Goal: Task Accomplishment & Management: Manage account settings

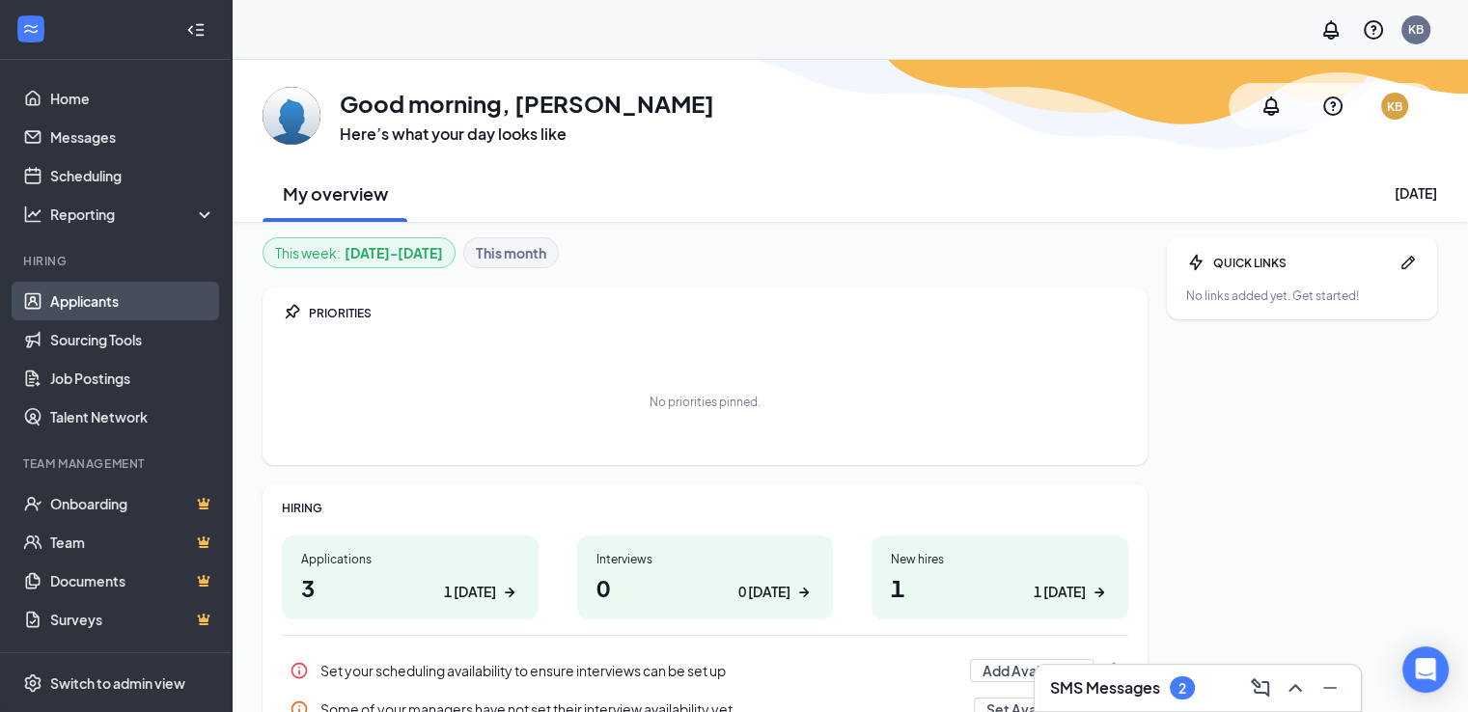
click at [98, 306] on link "Applicants" at bounding box center [132, 301] width 165 height 39
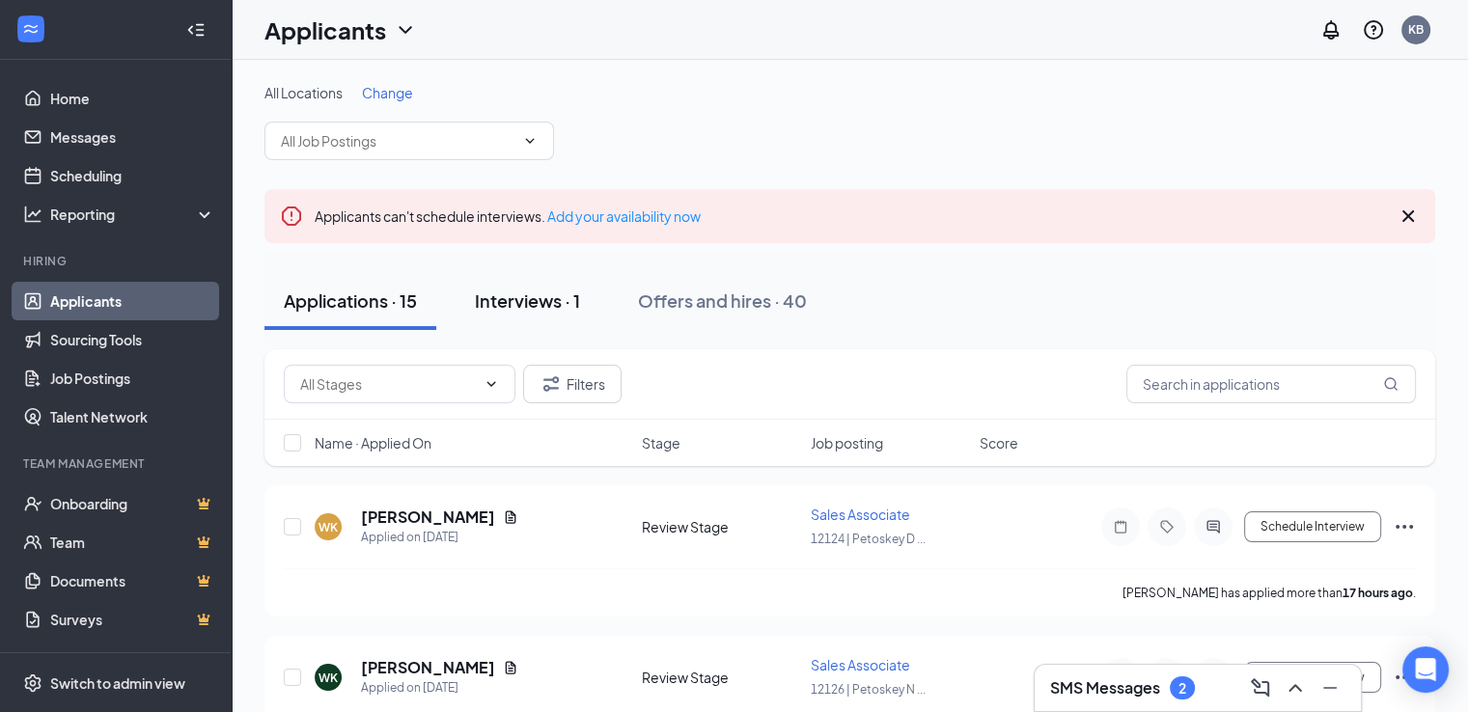
click at [509, 295] on div "Interviews · 1" at bounding box center [527, 301] width 105 height 24
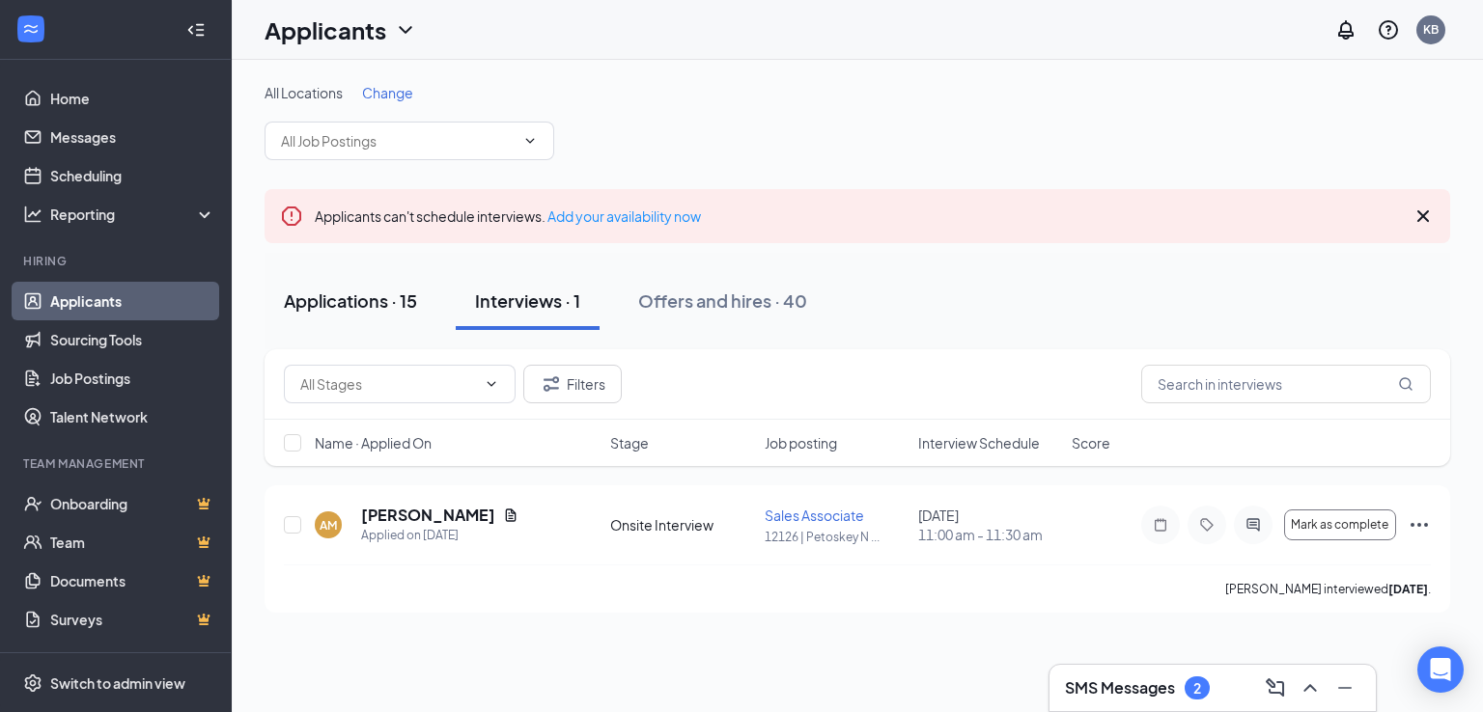
click at [359, 294] on div "Applications · 15" at bounding box center [350, 301] width 133 height 24
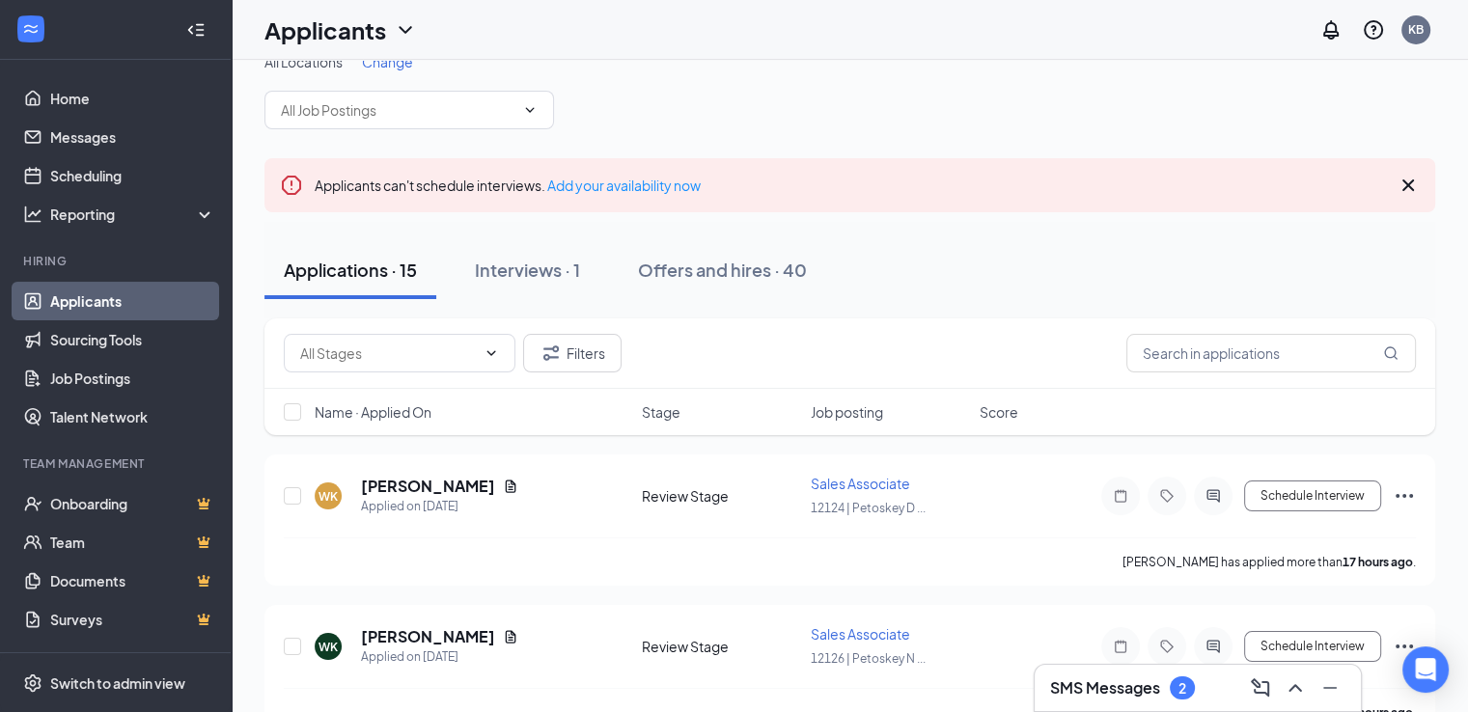
scroll to position [12, 0]
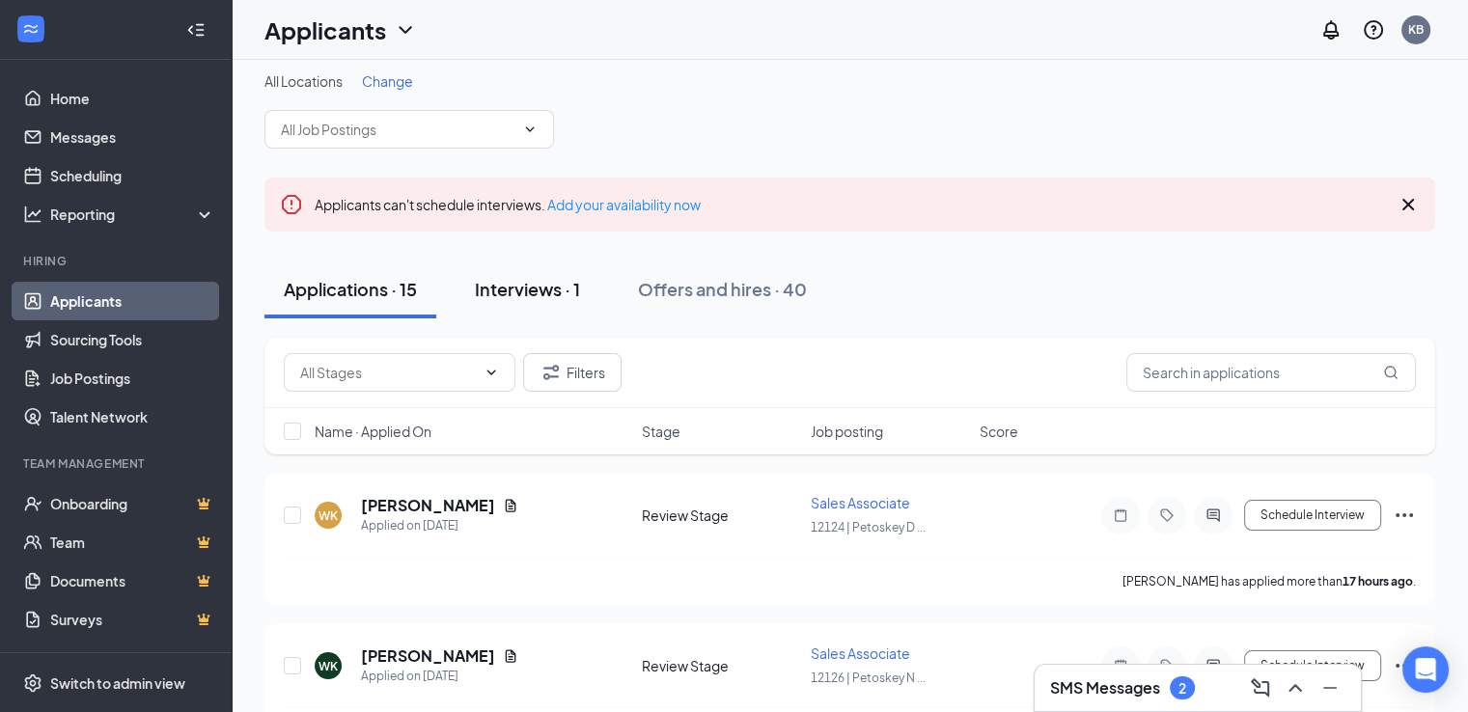
click at [534, 282] on div "Interviews · 1" at bounding box center [527, 289] width 105 height 24
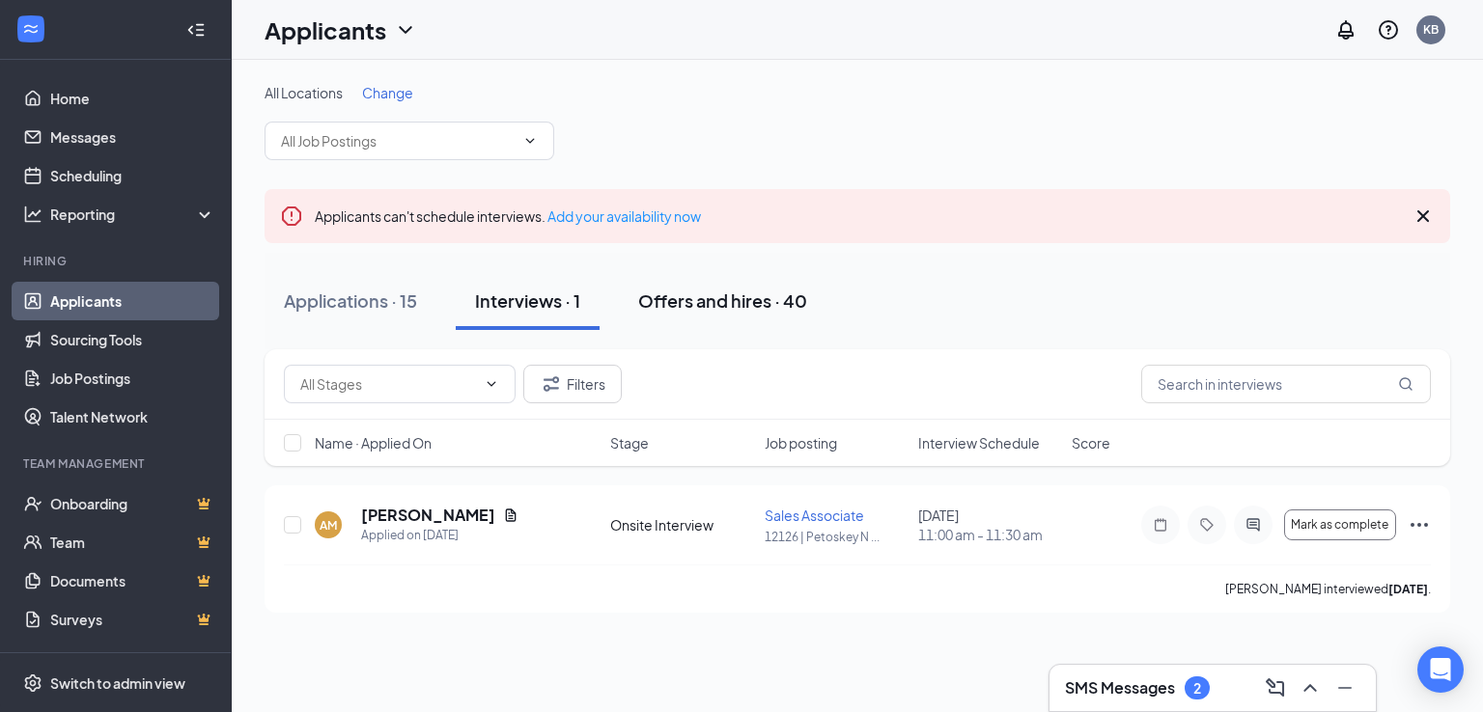
click at [683, 302] on div "Offers and hires · 40" at bounding box center [722, 301] width 169 height 24
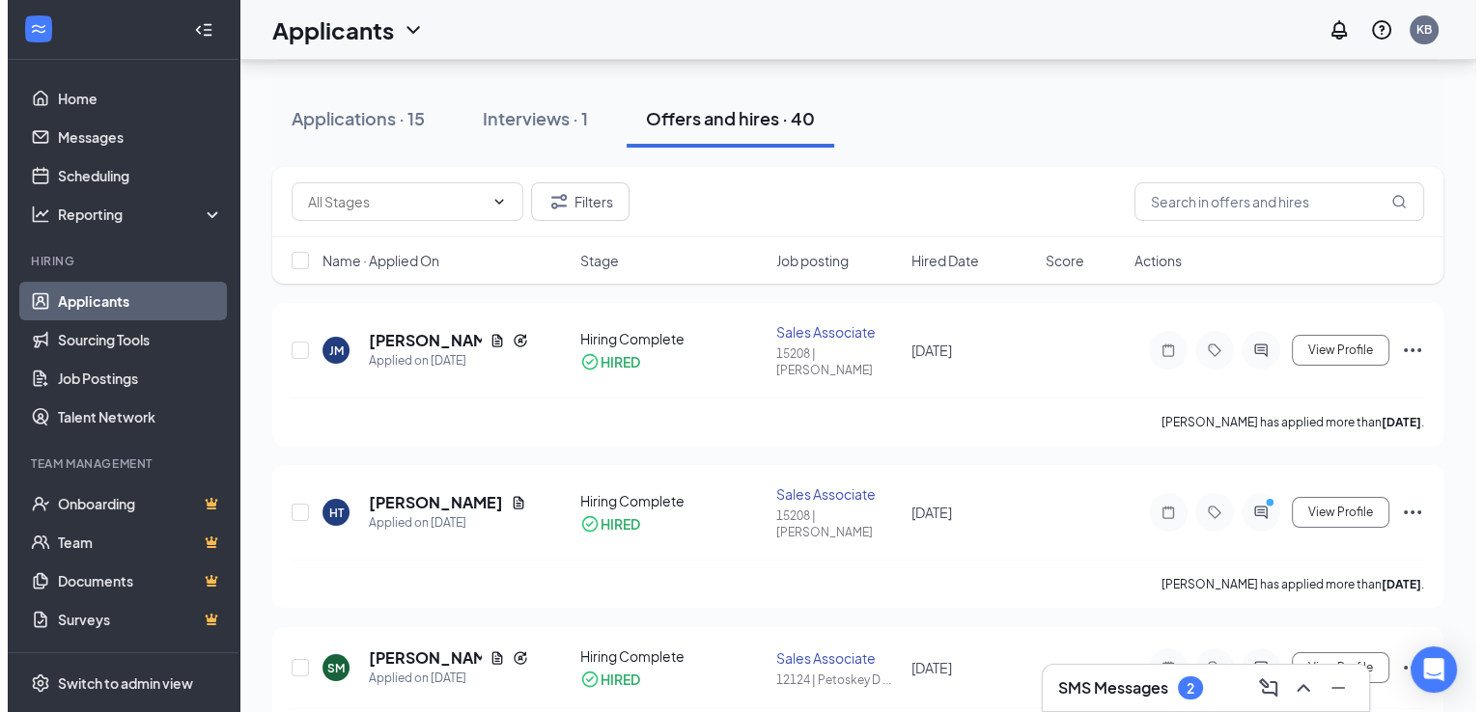
scroll to position [178, 0]
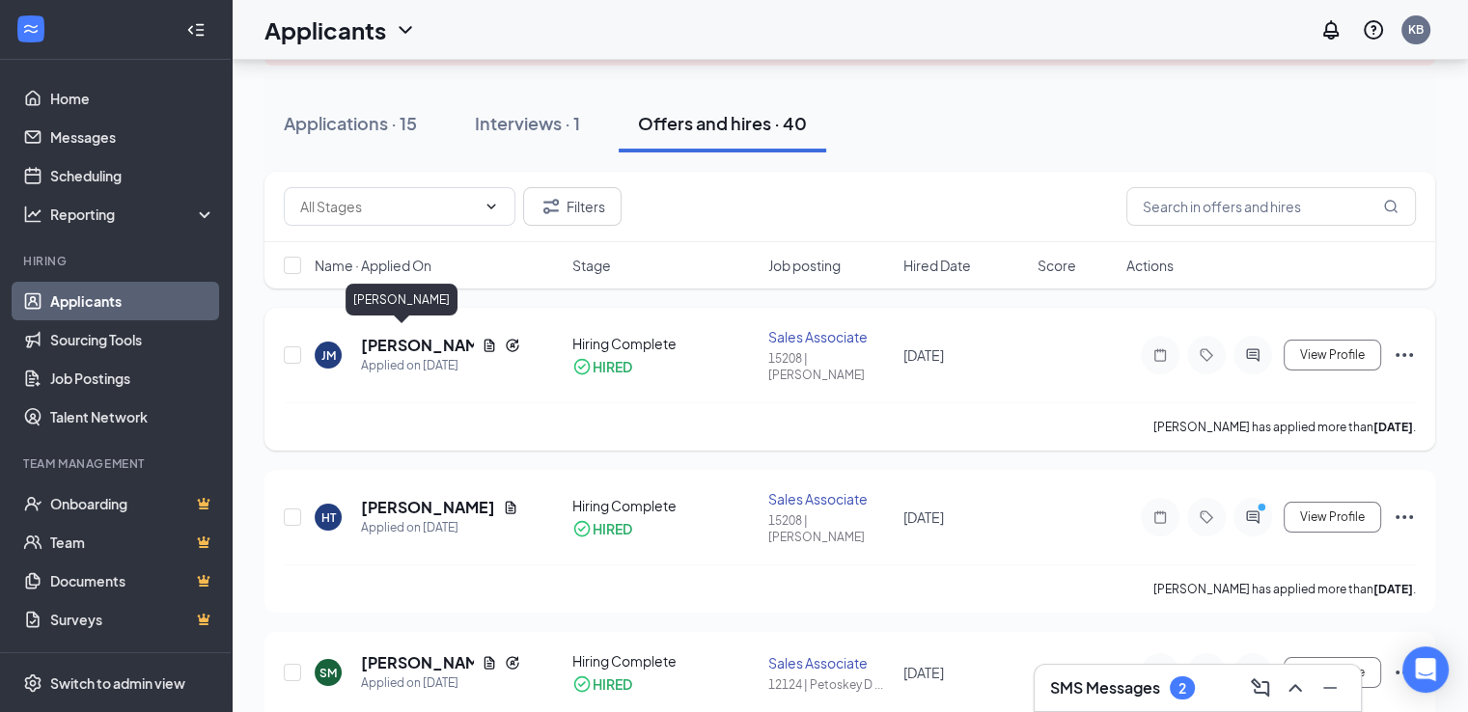
click at [407, 340] on h5 "[PERSON_NAME]" at bounding box center [417, 345] width 113 height 21
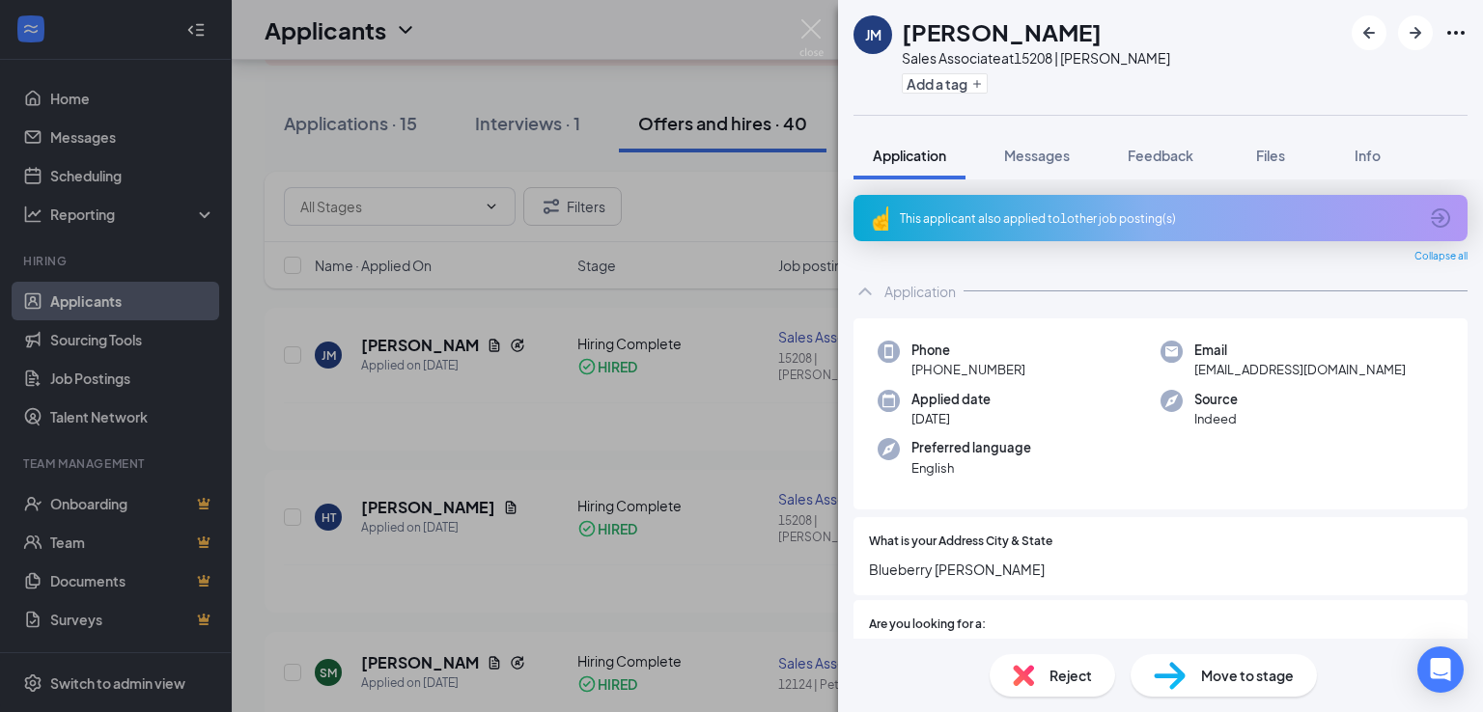
click at [435, 337] on div "[PERSON_NAME] Sales Associate at 15208 | [PERSON_NAME] Add a tag Application Me…" at bounding box center [741, 356] width 1483 height 712
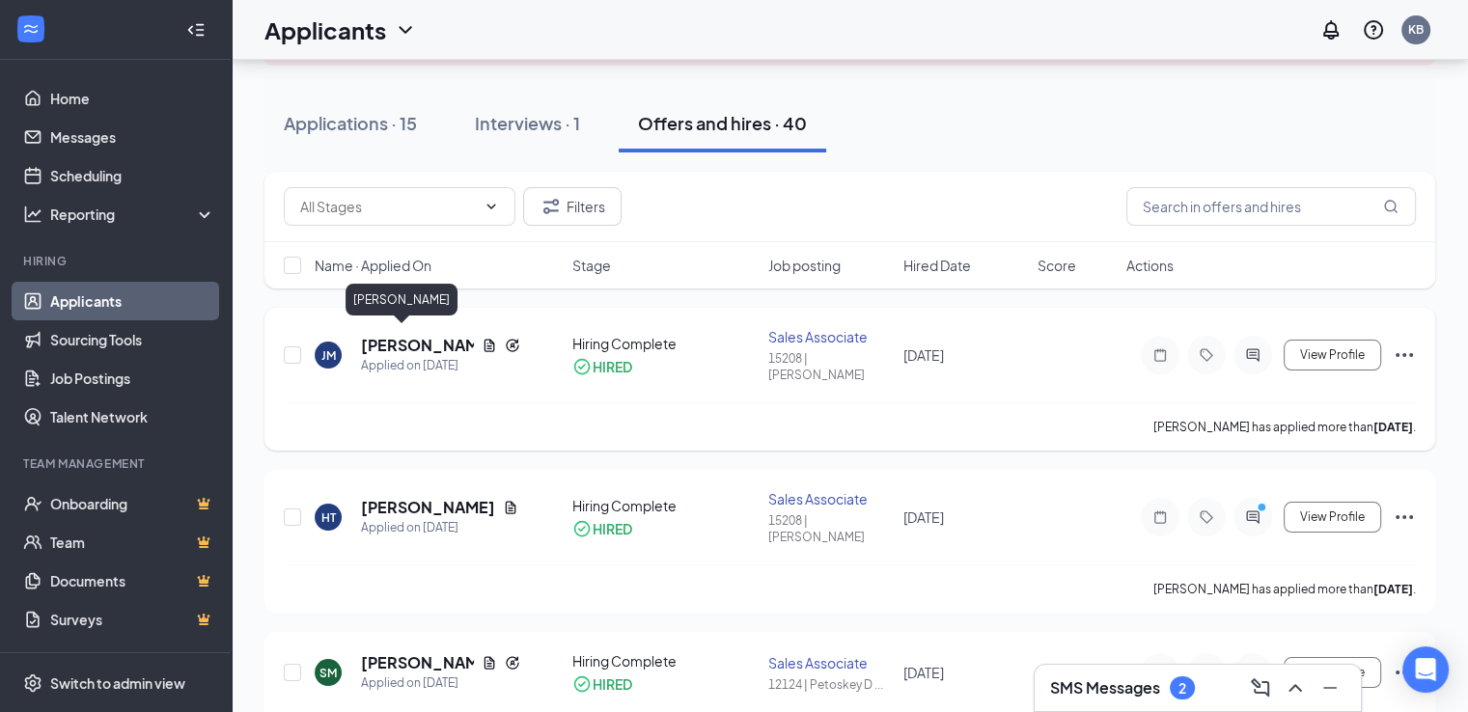
click at [387, 344] on h5 "[PERSON_NAME]" at bounding box center [417, 345] width 113 height 21
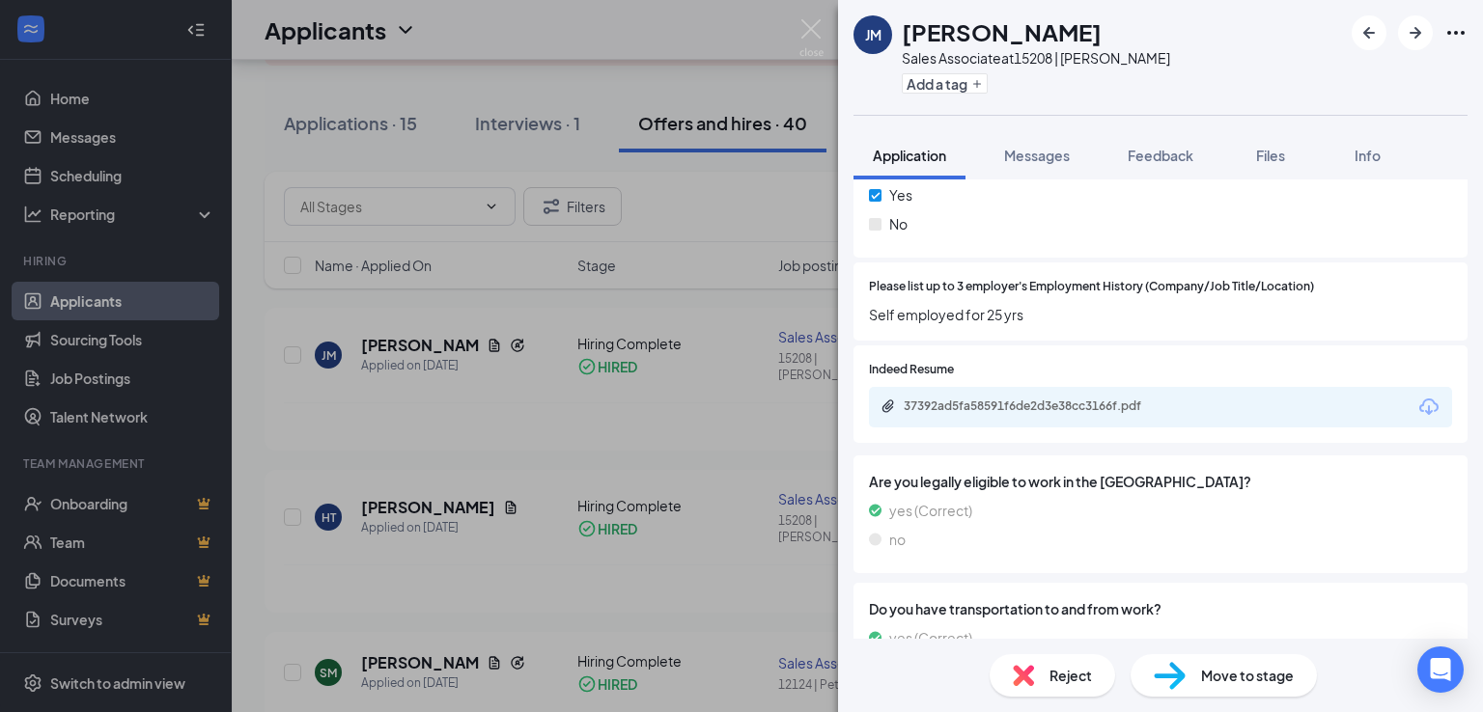
scroll to position [852, 0]
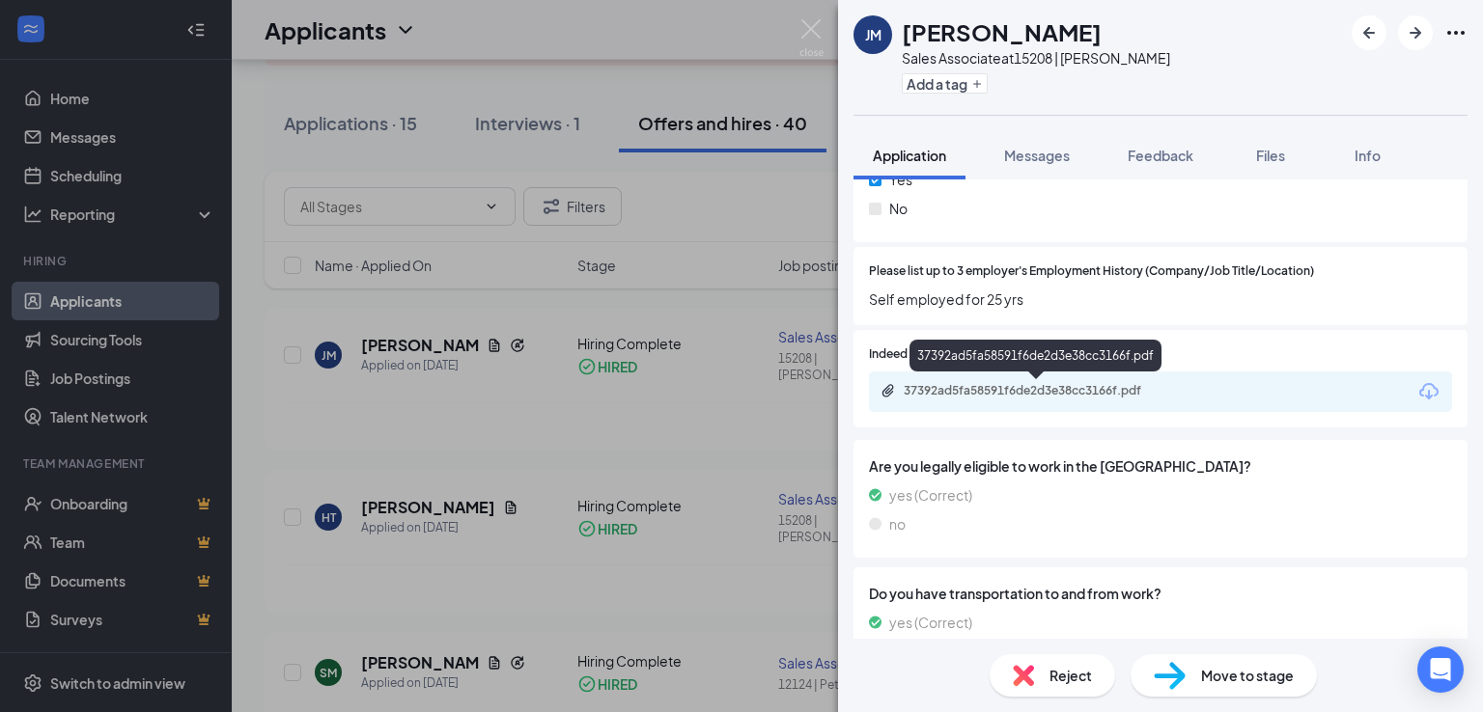
click at [1064, 395] on div "37392ad5fa58591f6de2d3e38cc3166f.pdf" at bounding box center [1039, 390] width 270 height 15
